Goal: Information Seeking & Learning: Learn about a topic

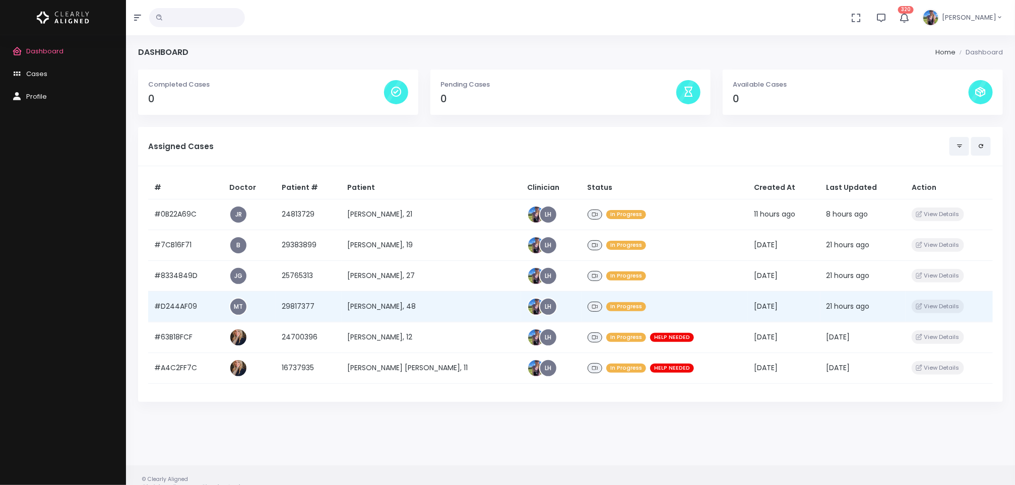
click at [398, 306] on td "[PERSON_NAME], 48" at bounding box center [432, 306] width 180 height 31
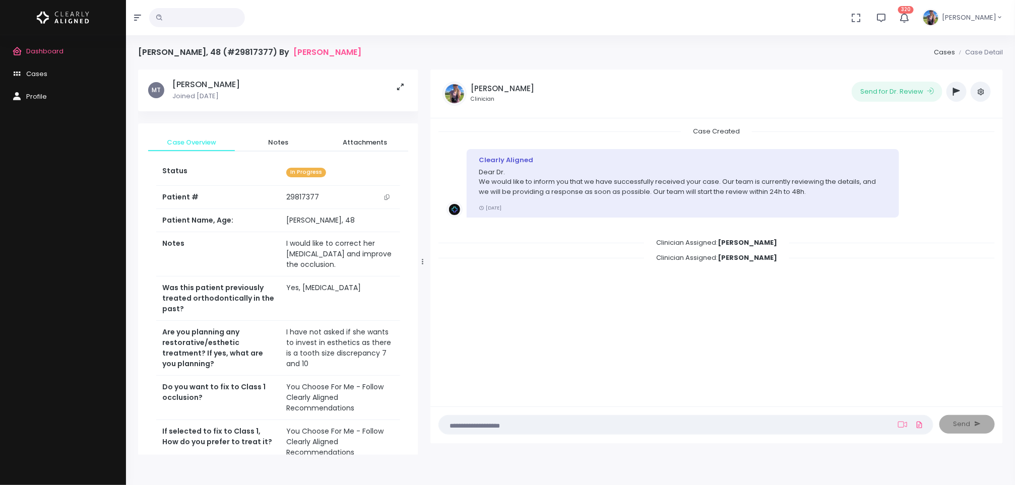
click at [388, 199] on icon "scrollable content" at bounding box center [386, 197] width 5 height 6
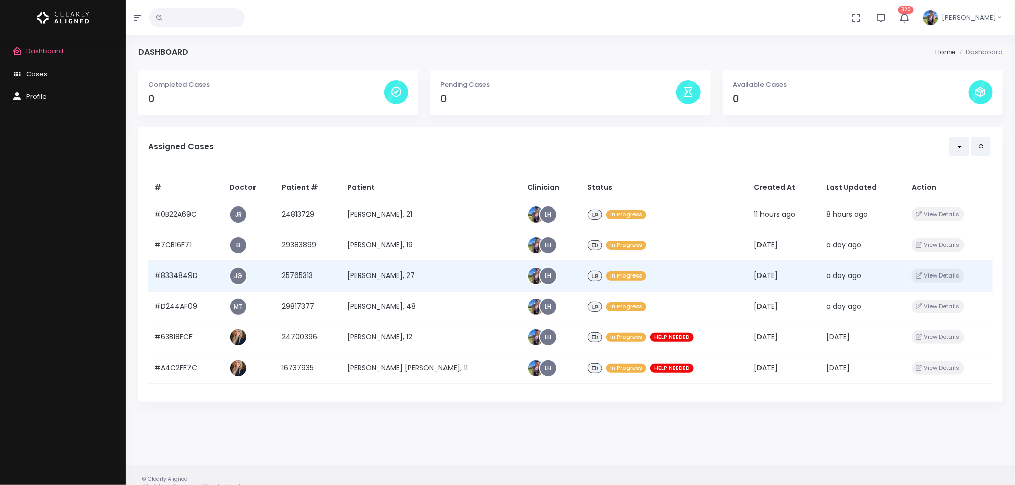
click at [359, 285] on td "[PERSON_NAME], 27" at bounding box center [432, 276] width 180 height 31
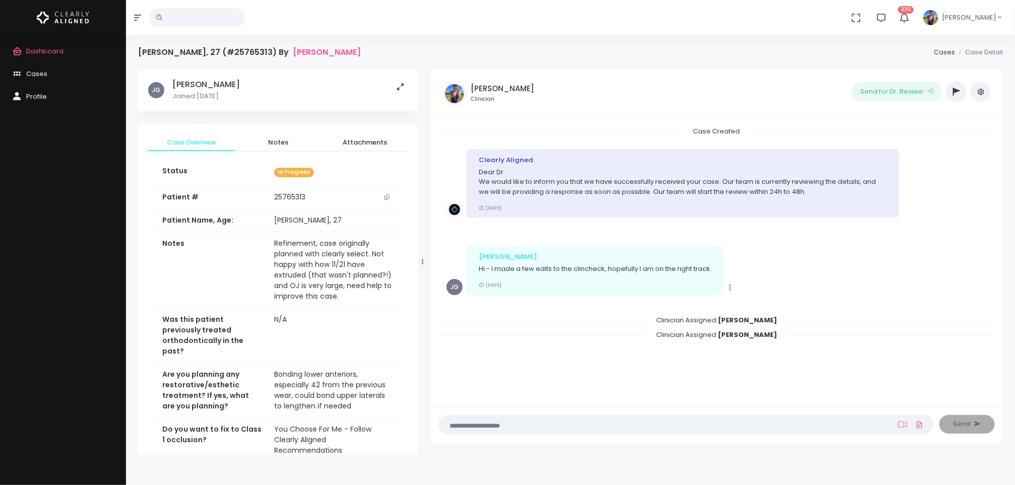
click at [381, 197] on button "scrollable content" at bounding box center [387, 197] width 14 height 11
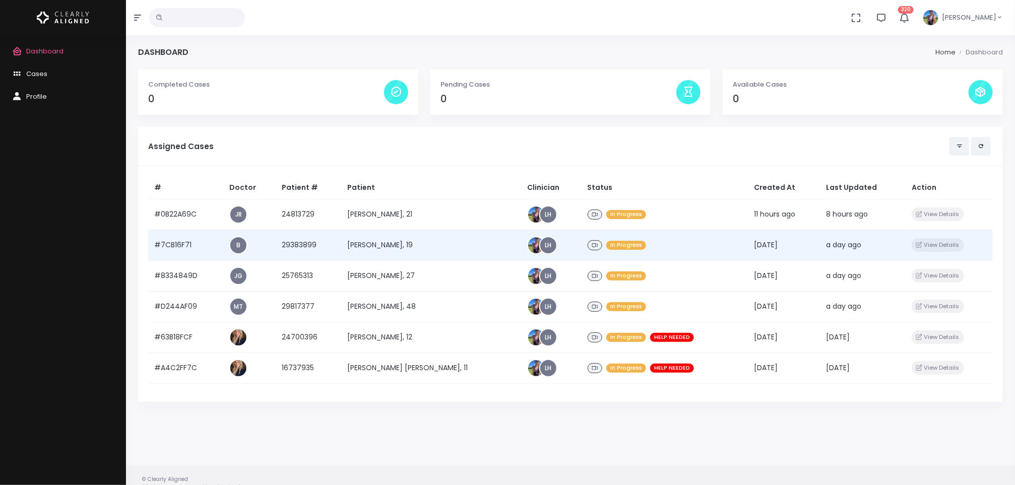
click at [383, 243] on td "[PERSON_NAME], 19" at bounding box center [432, 245] width 180 height 31
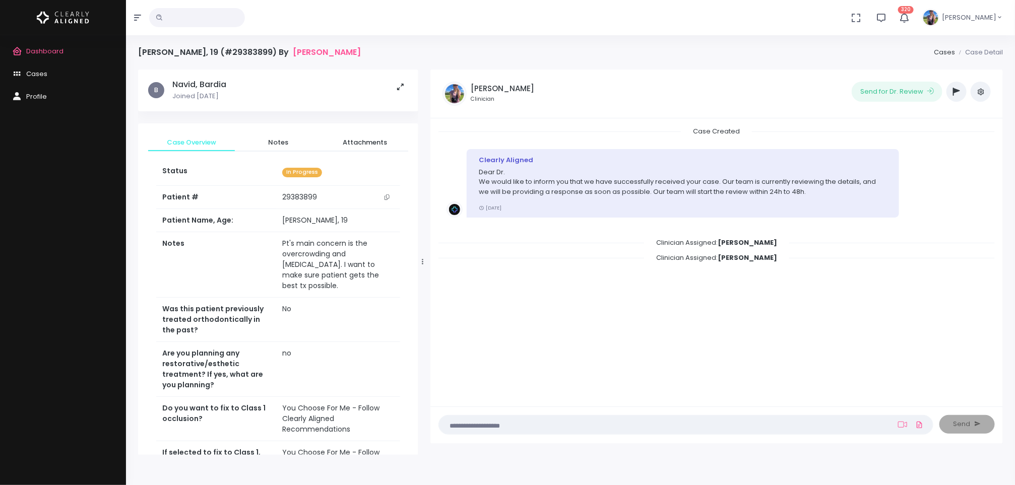
click at [385, 200] on icon "scrollable content" at bounding box center [386, 197] width 5 height 6
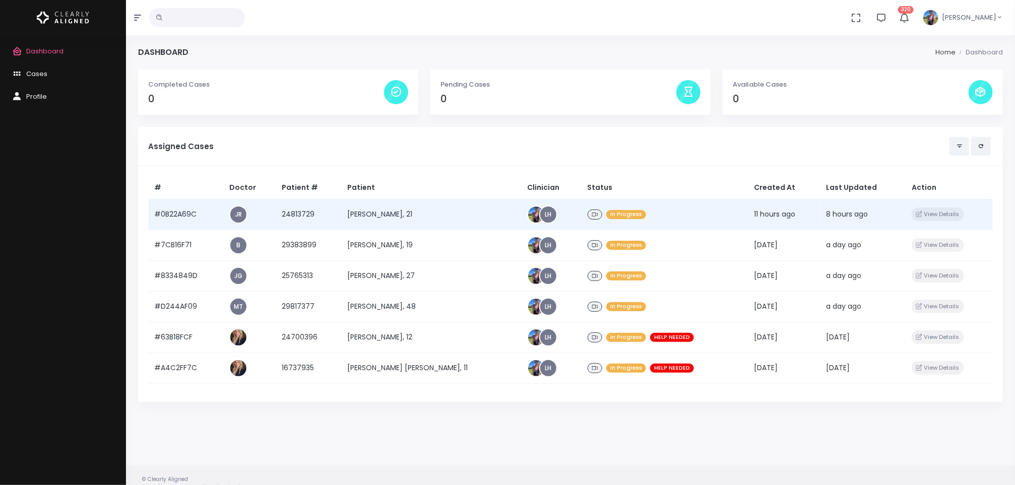
click at [407, 222] on td "[PERSON_NAME], 21" at bounding box center [432, 214] width 180 height 31
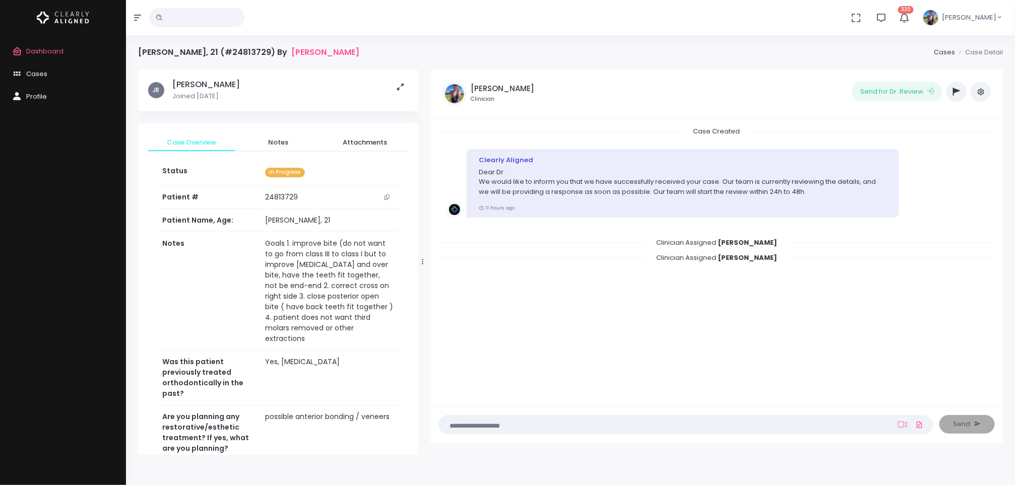
click at [390, 196] on button "scrollable content" at bounding box center [387, 197] width 14 height 11
